Goal: Transaction & Acquisition: Book appointment/travel/reservation

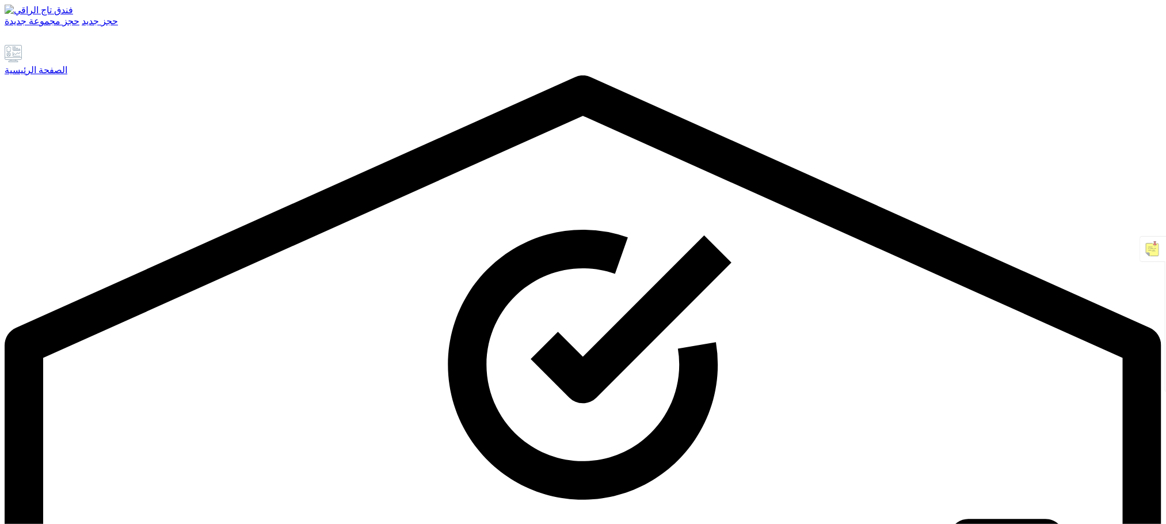
click at [67, 75] on font "الصفحة الرئيسية" at bounding box center [36, 70] width 63 height 10
click at [61, 75] on font "الصفحة الرئيسية" at bounding box center [36, 70] width 63 height 10
click at [60, 75] on font "الصفحة الرئيسية" at bounding box center [36, 70] width 63 height 10
click at [67, 75] on font "الصفحة الرئيسية" at bounding box center [36, 70] width 63 height 10
